Goal: Information Seeking & Learning: Learn about a topic

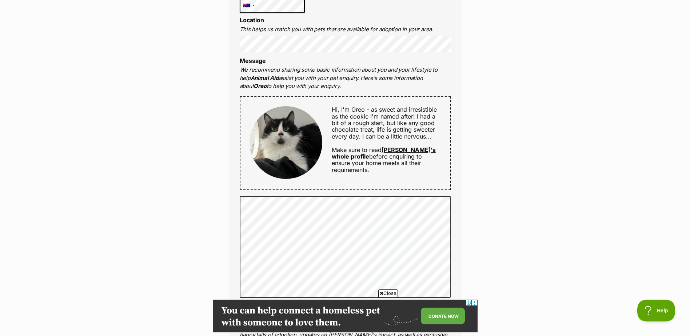
scroll to position [291, 0]
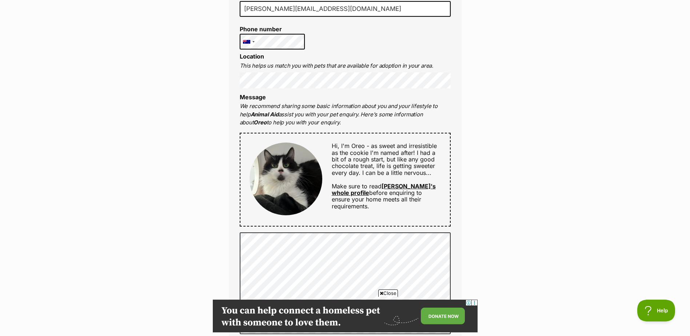
click at [400, 185] on link "Oreo's whole profile" at bounding box center [384, 189] width 104 height 14
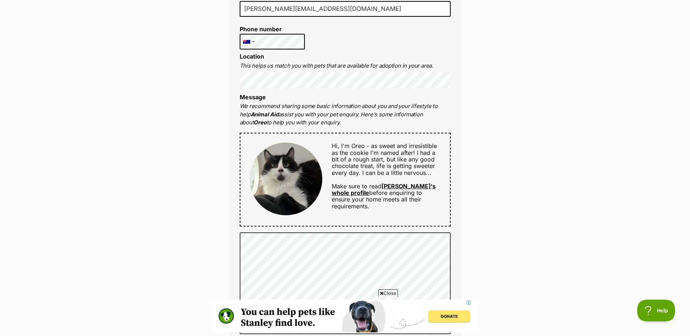
scroll to position [0, 0]
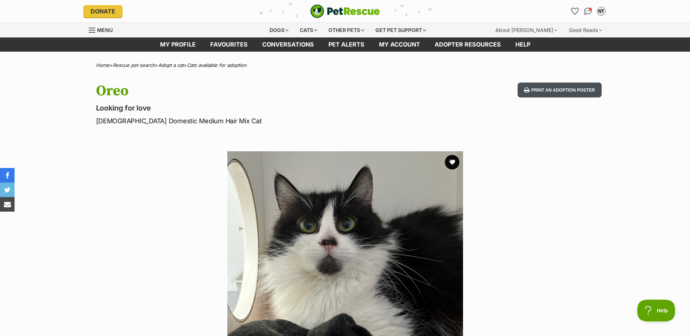
click at [558, 86] on button "Print an adoption poster" at bounding box center [559, 90] width 84 height 15
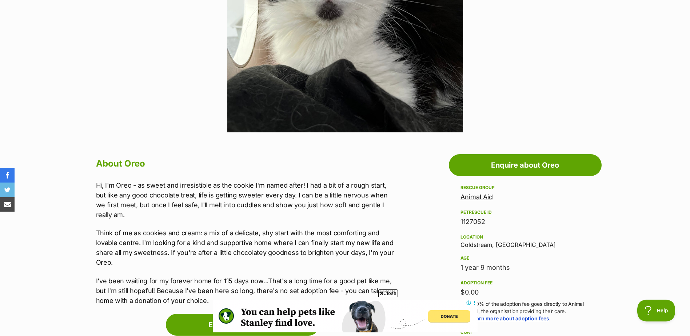
click at [467, 196] on link "Animal Aid" at bounding box center [476, 197] width 32 height 8
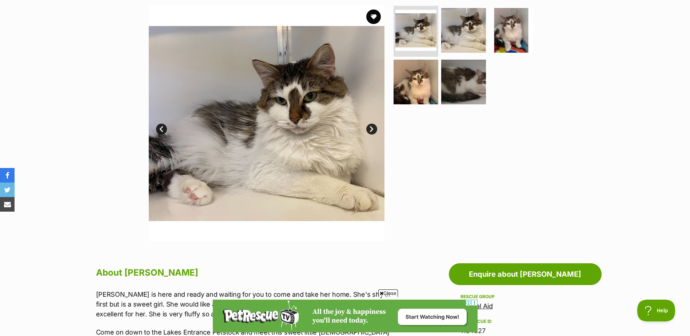
click at [372, 129] on link "Next" at bounding box center [371, 129] width 11 height 11
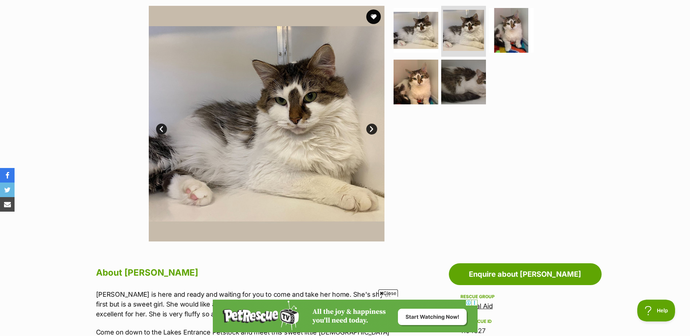
click at [372, 129] on link "Next" at bounding box center [371, 129] width 11 height 11
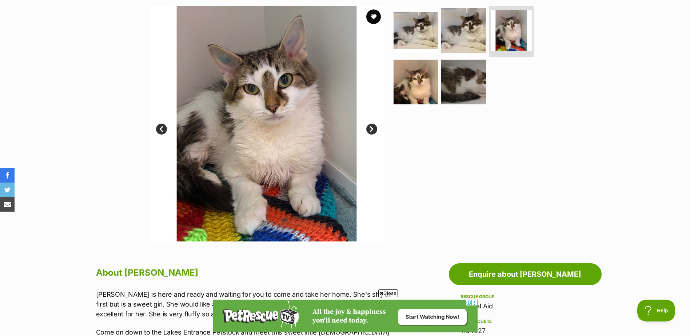
click at [372, 129] on link "Next" at bounding box center [371, 129] width 11 height 11
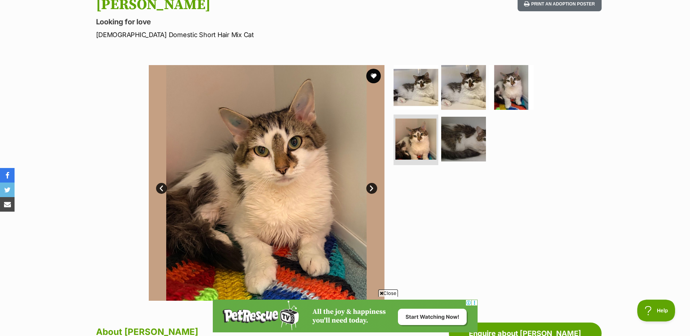
scroll to position [73, 0]
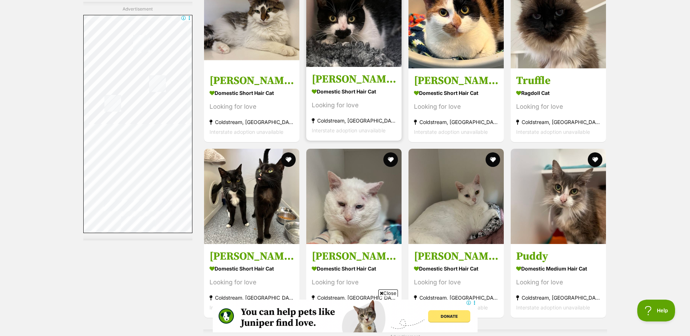
scroll to position [3308, 0]
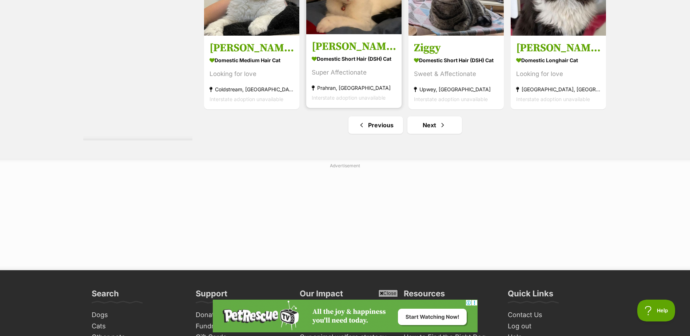
scroll to position [3926, 0]
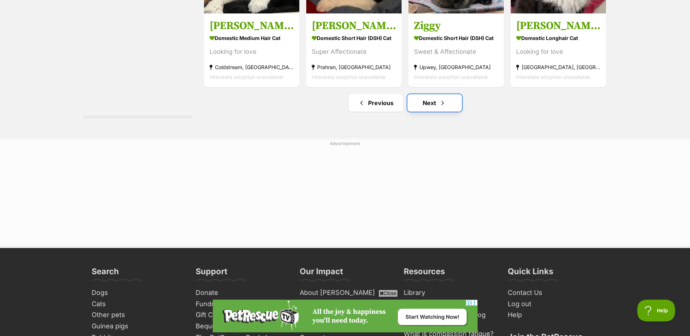
click at [431, 100] on link "Next" at bounding box center [434, 102] width 55 height 17
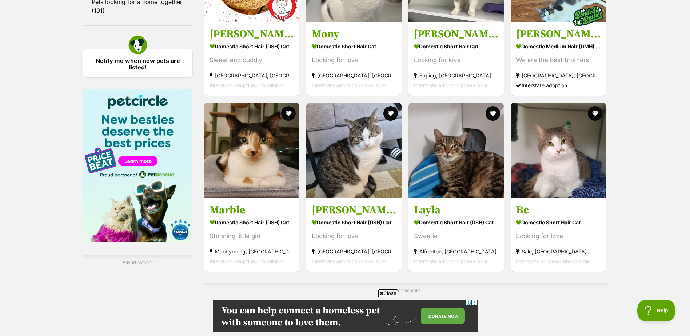
scroll to position [1054, 0]
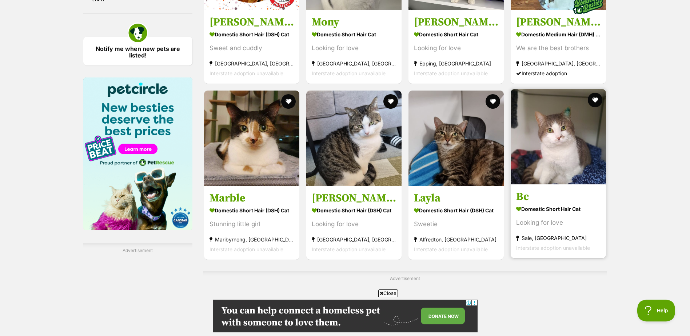
click at [553, 144] on img at bounding box center [557, 136] width 95 height 95
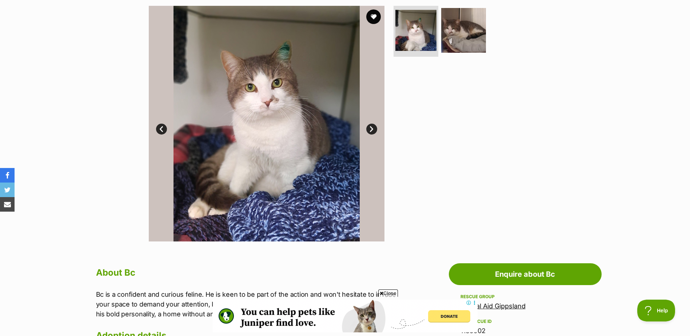
click at [369, 128] on link "Next" at bounding box center [371, 129] width 11 height 11
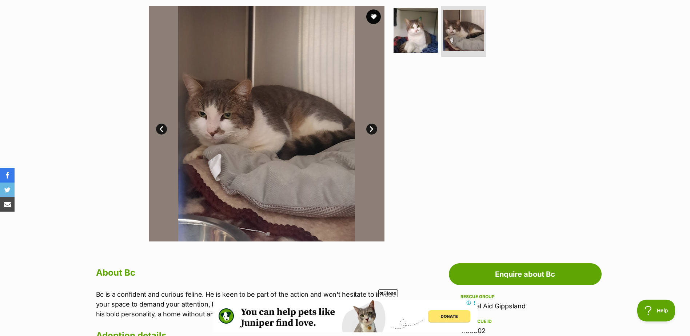
click at [369, 128] on link "Next" at bounding box center [371, 129] width 11 height 11
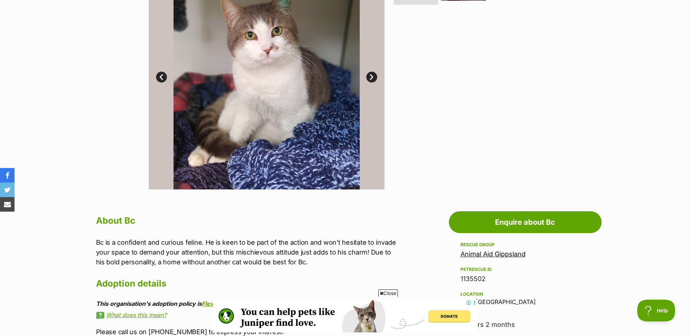
scroll to position [327, 0]
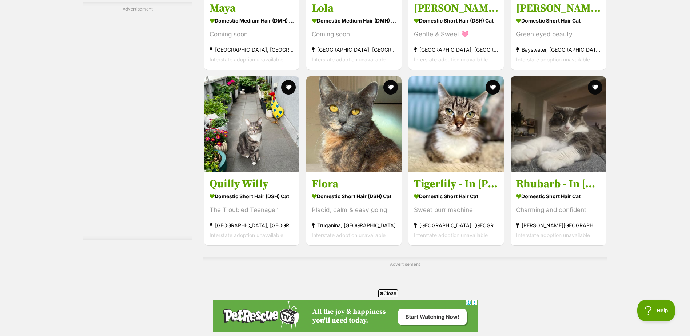
scroll to position [3453, 0]
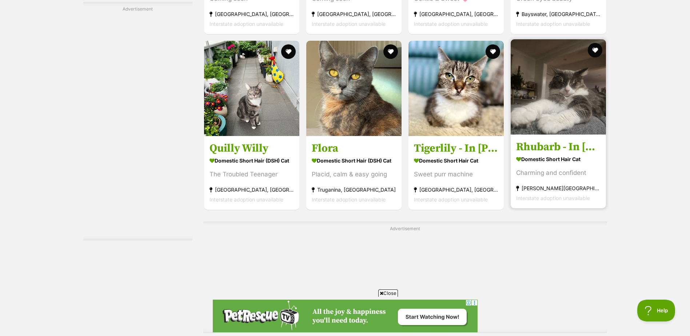
click at [543, 95] on img at bounding box center [557, 86] width 95 height 95
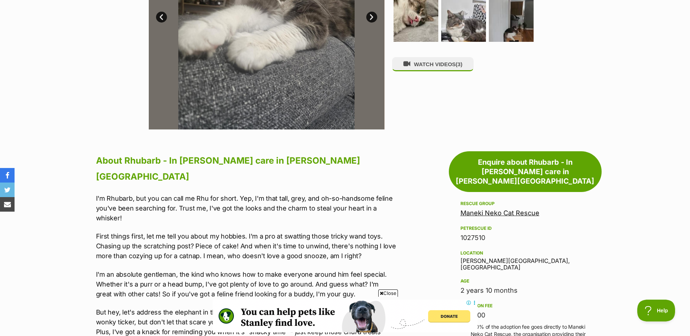
scroll to position [109, 0]
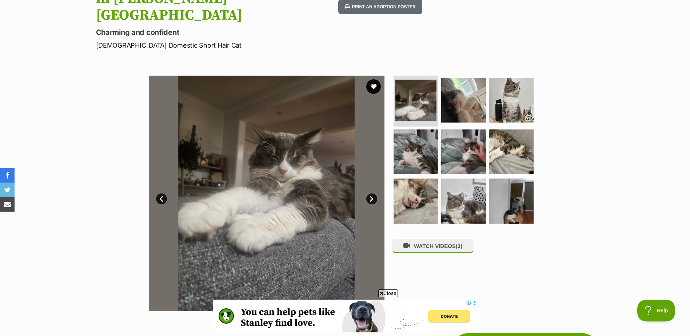
click at [373, 193] on link "Next" at bounding box center [371, 198] width 11 height 11
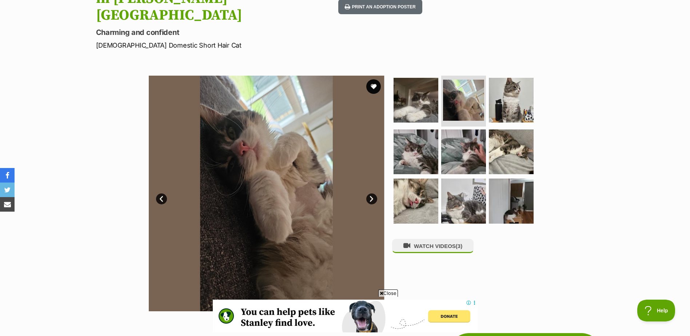
click at [373, 193] on link "Next" at bounding box center [371, 198] width 11 height 11
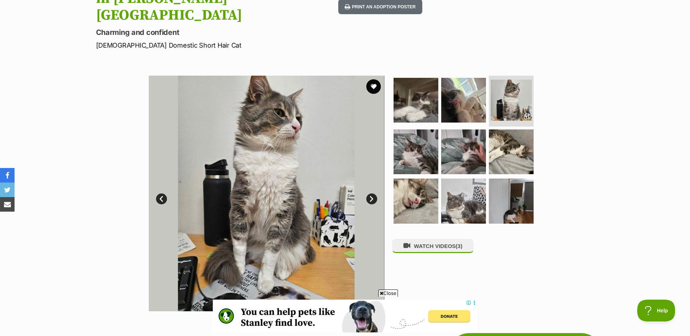
click at [373, 193] on link "Next" at bounding box center [371, 198] width 11 height 11
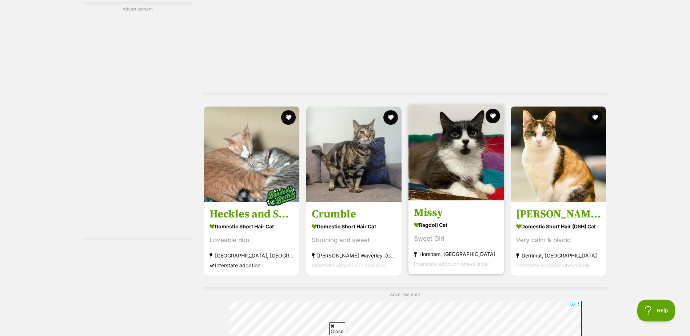
click at [457, 145] on img at bounding box center [455, 152] width 95 height 95
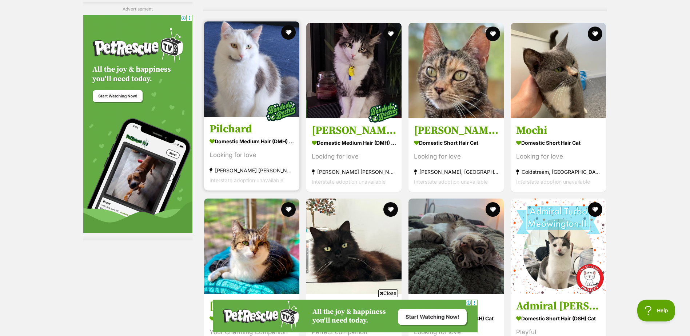
scroll to position [3416, 0]
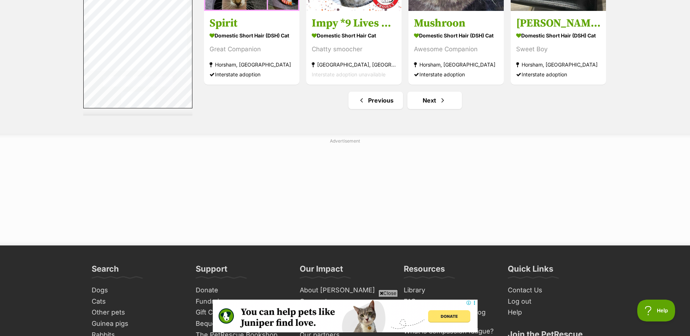
scroll to position [3926, 0]
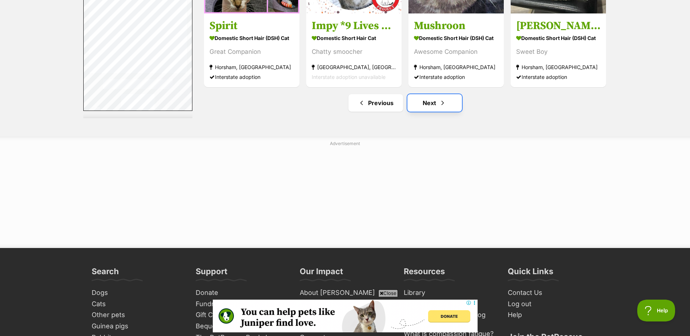
click at [429, 100] on link "Next" at bounding box center [434, 102] width 55 height 17
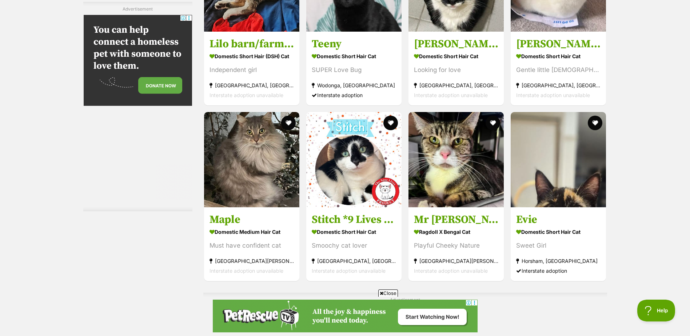
scroll to position [1818, 0]
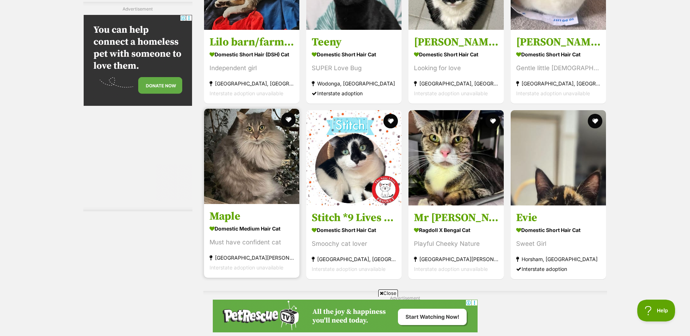
click at [249, 156] on img at bounding box center [251, 156] width 95 height 95
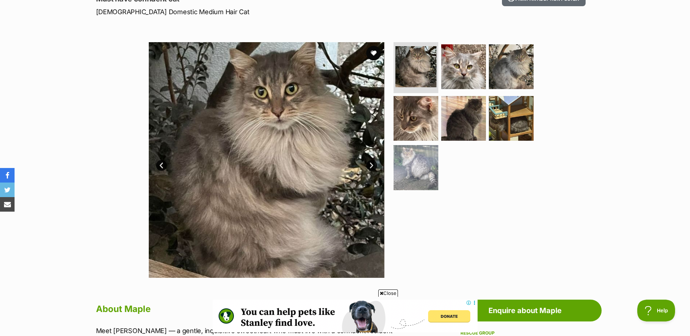
click at [372, 165] on link "Next" at bounding box center [371, 165] width 11 height 11
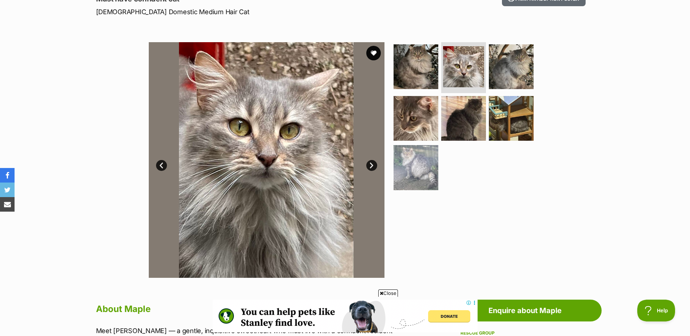
click at [372, 165] on link "Next" at bounding box center [371, 165] width 11 height 11
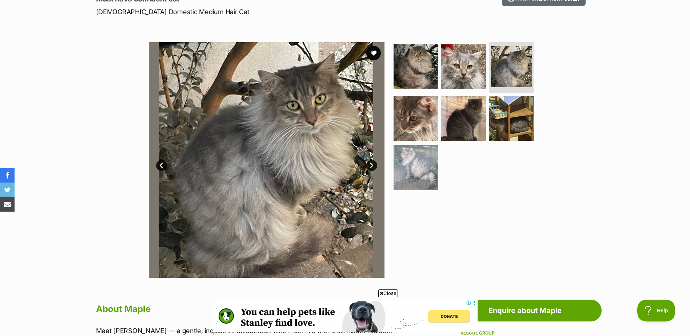
click at [372, 165] on link "Next" at bounding box center [371, 165] width 11 height 11
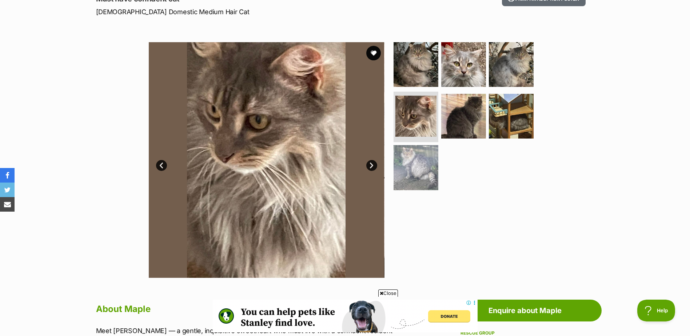
click at [372, 165] on link "Next" at bounding box center [371, 165] width 11 height 11
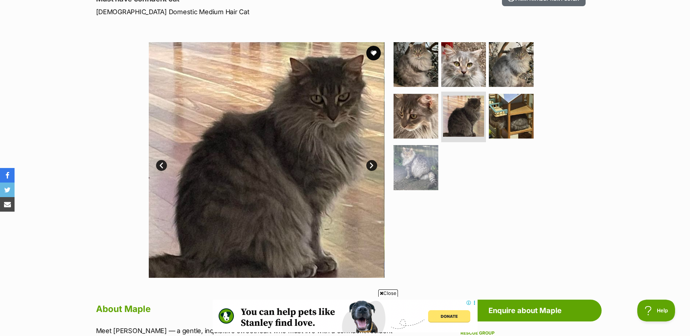
click at [372, 165] on link "Next" at bounding box center [371, 165] width 11 height 11
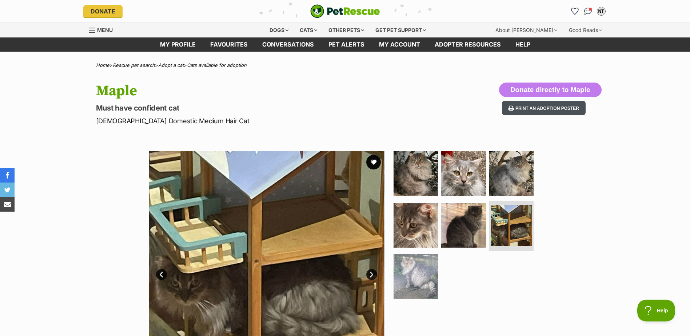
click at [533, 105] on button "Print an adoption poster" at bounding box center [544, 108] width 84 height 15
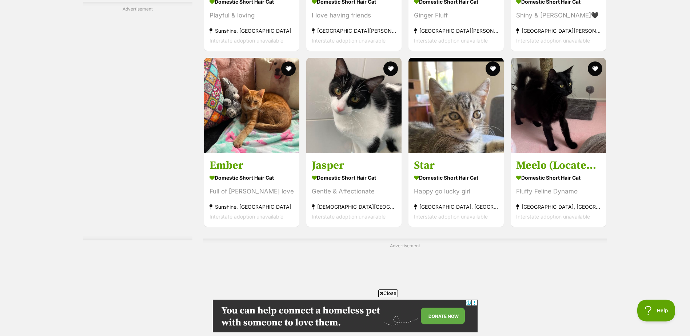
scroll to position [2654, 0]
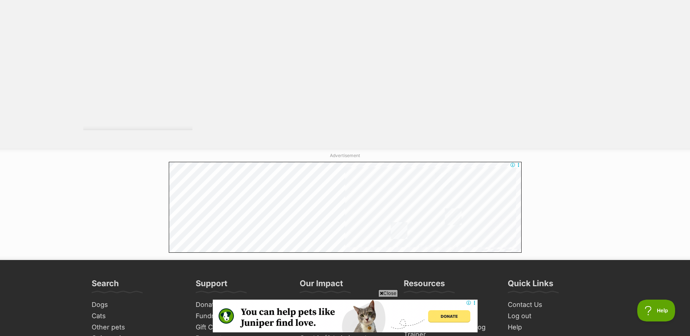
scroll to position [1418, 0]
